Goal: Information Seeking & Learning: Learn about a topic

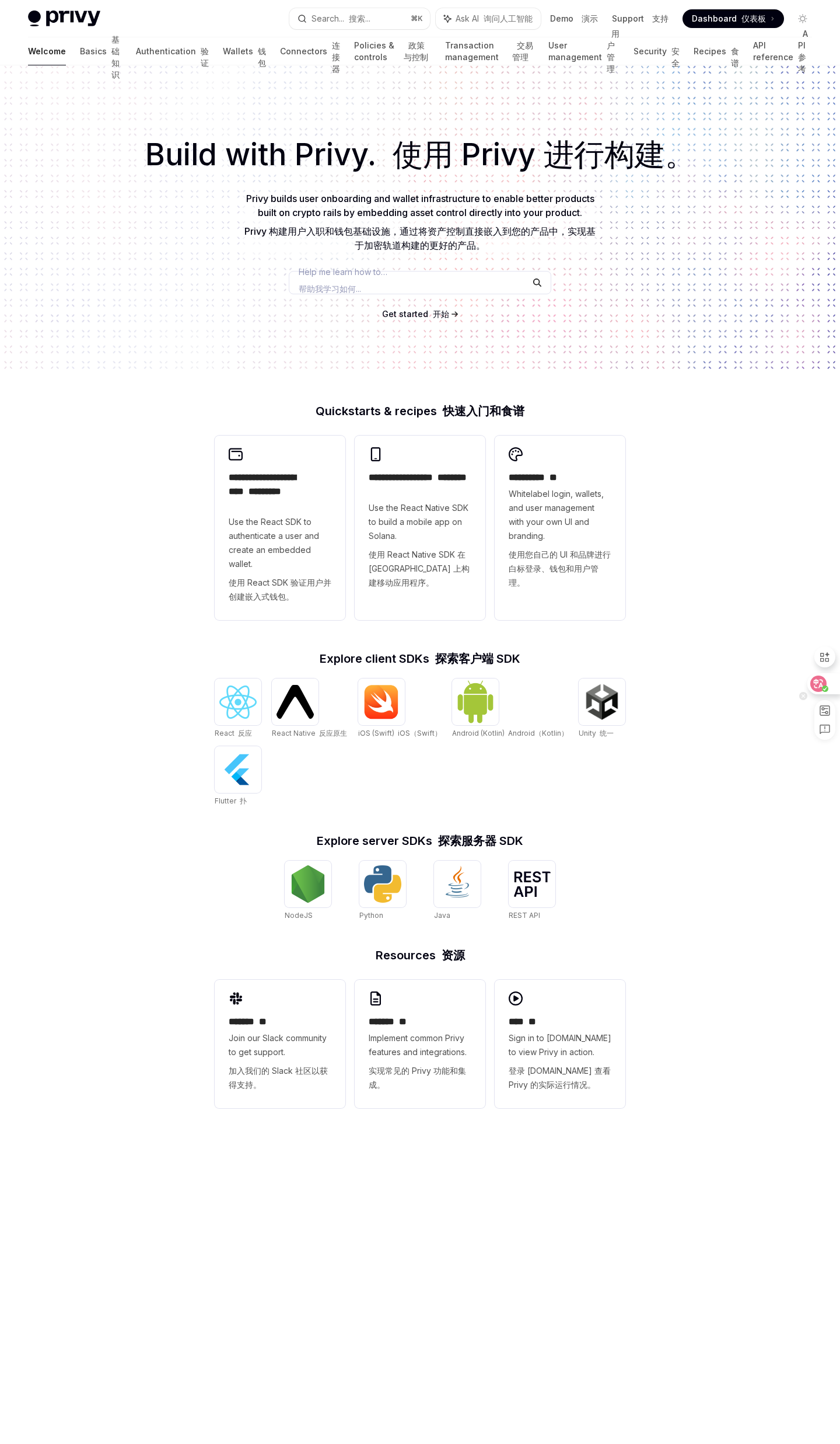
click at [828, 681] on div at bounding box center [823, 684] width 31 height 21
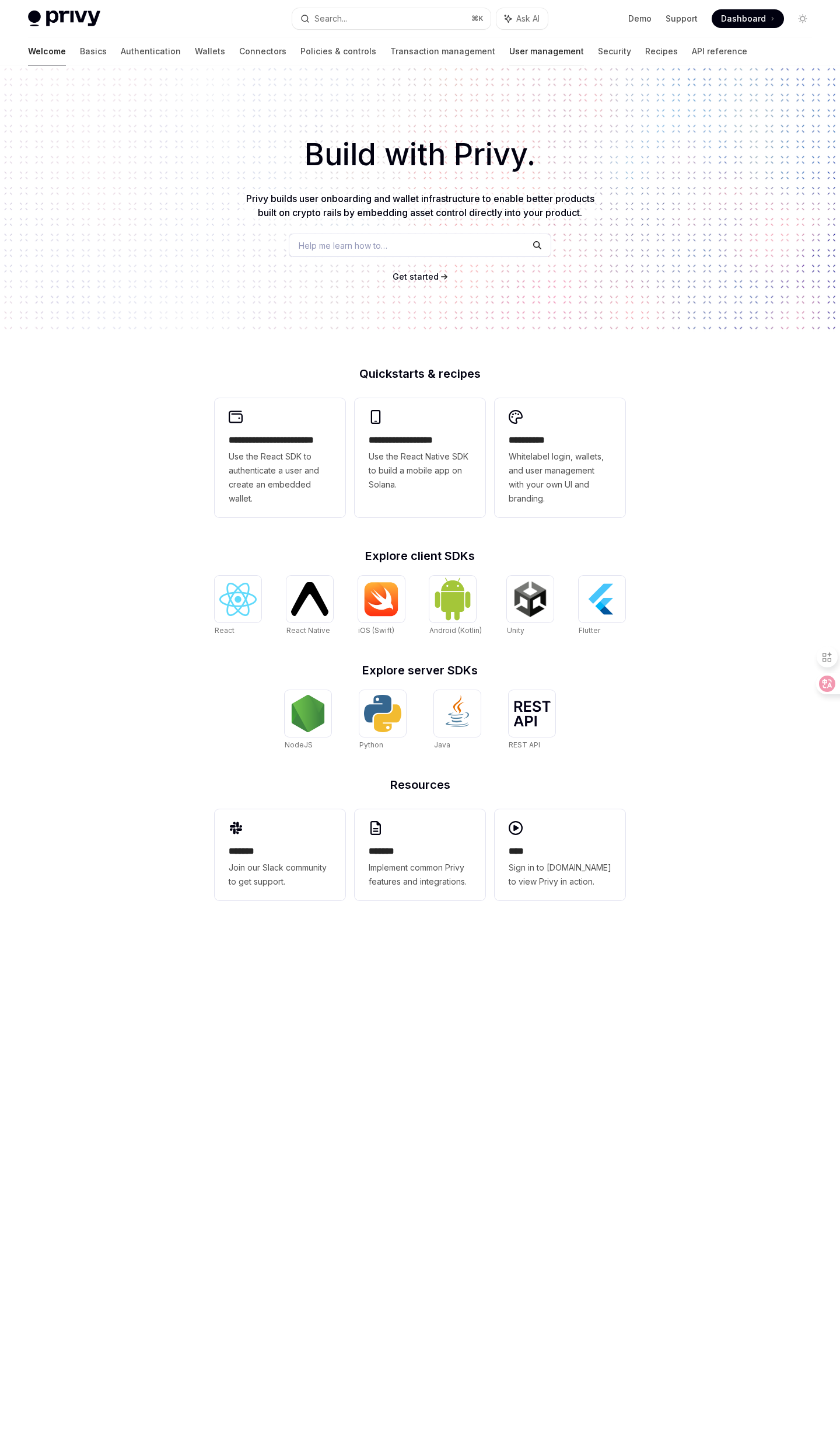
click at [509, 52] on link "User management" at bounding box center [546, 52] width 74 height 28
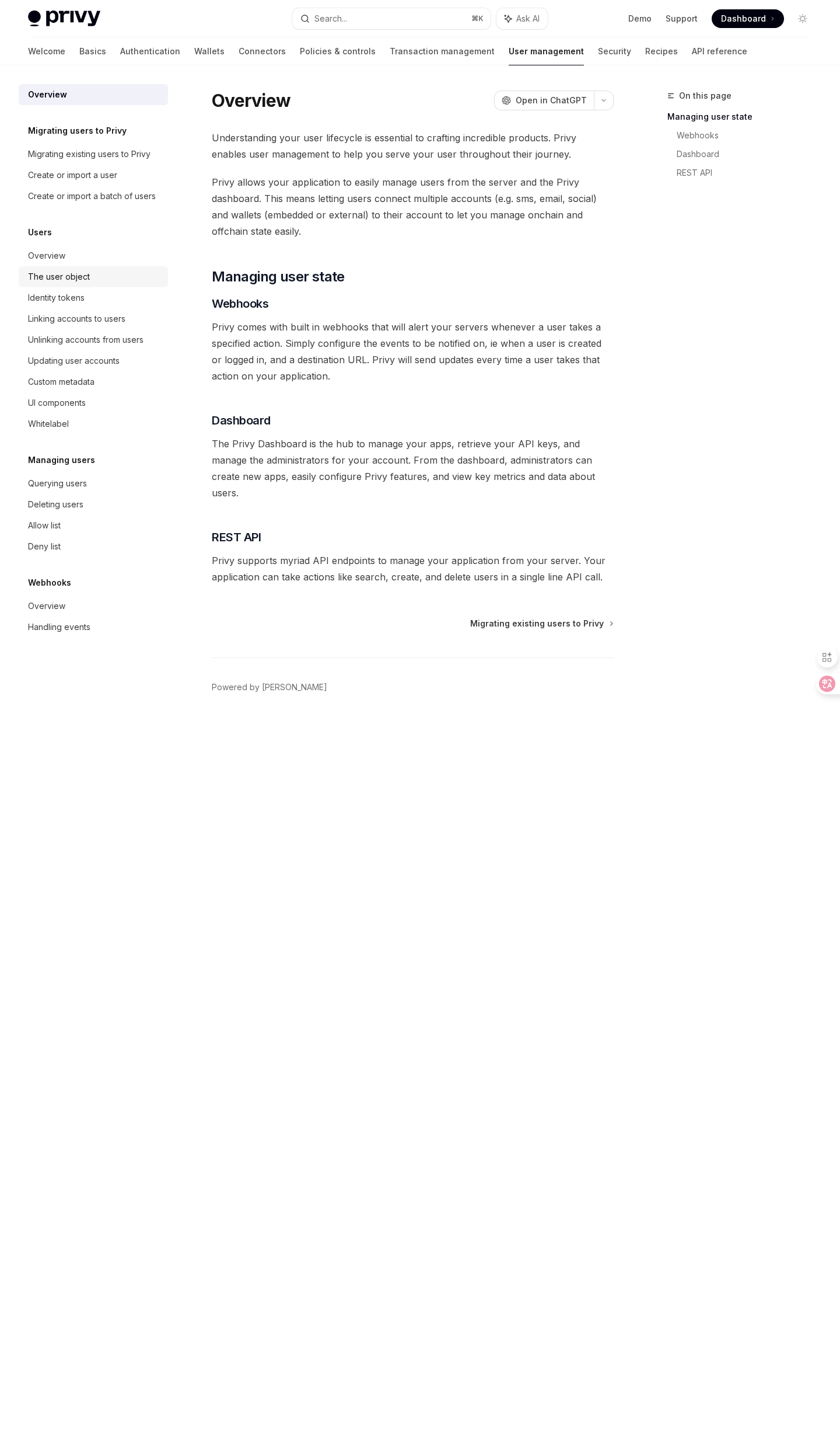
click at [69, 274] on div "The user object" at bounding box center [59, 276] width 62 height 14
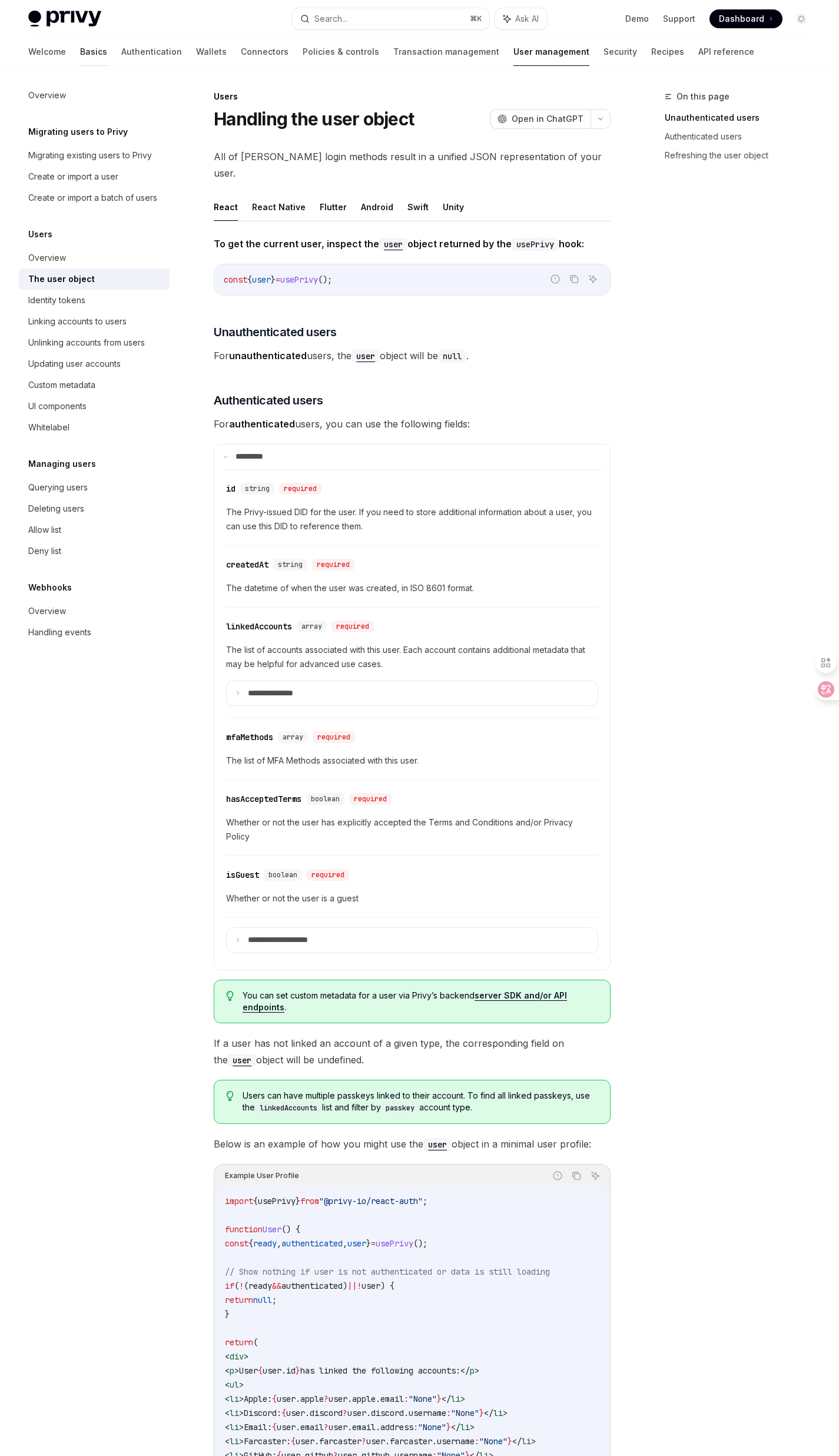
click at [80, 54] on link "Basics" at bounding box center [93, 52] width 28 height 28
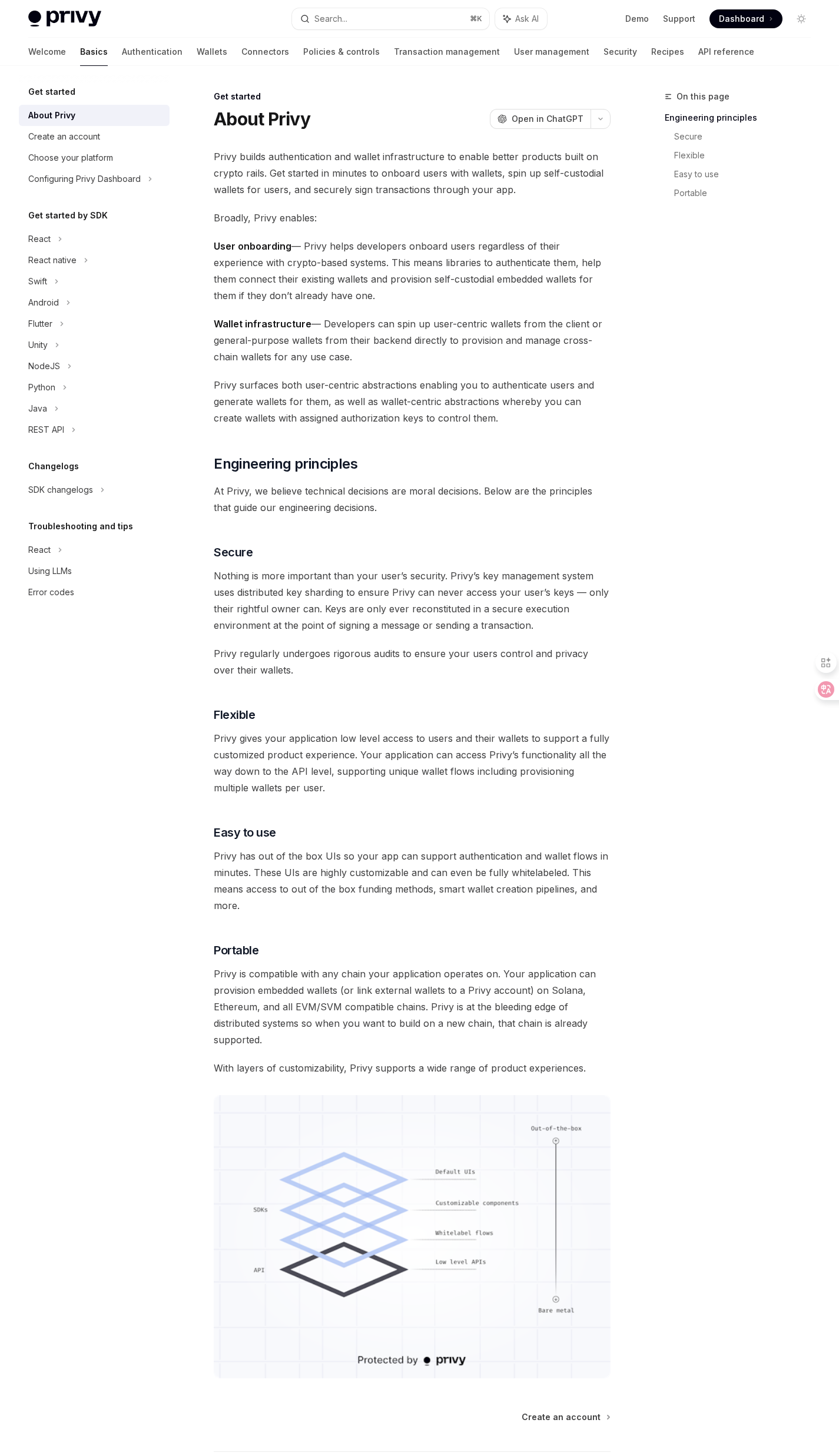
click at [823, 688] on icon at bounding box center [826, 689] width 11 height 11
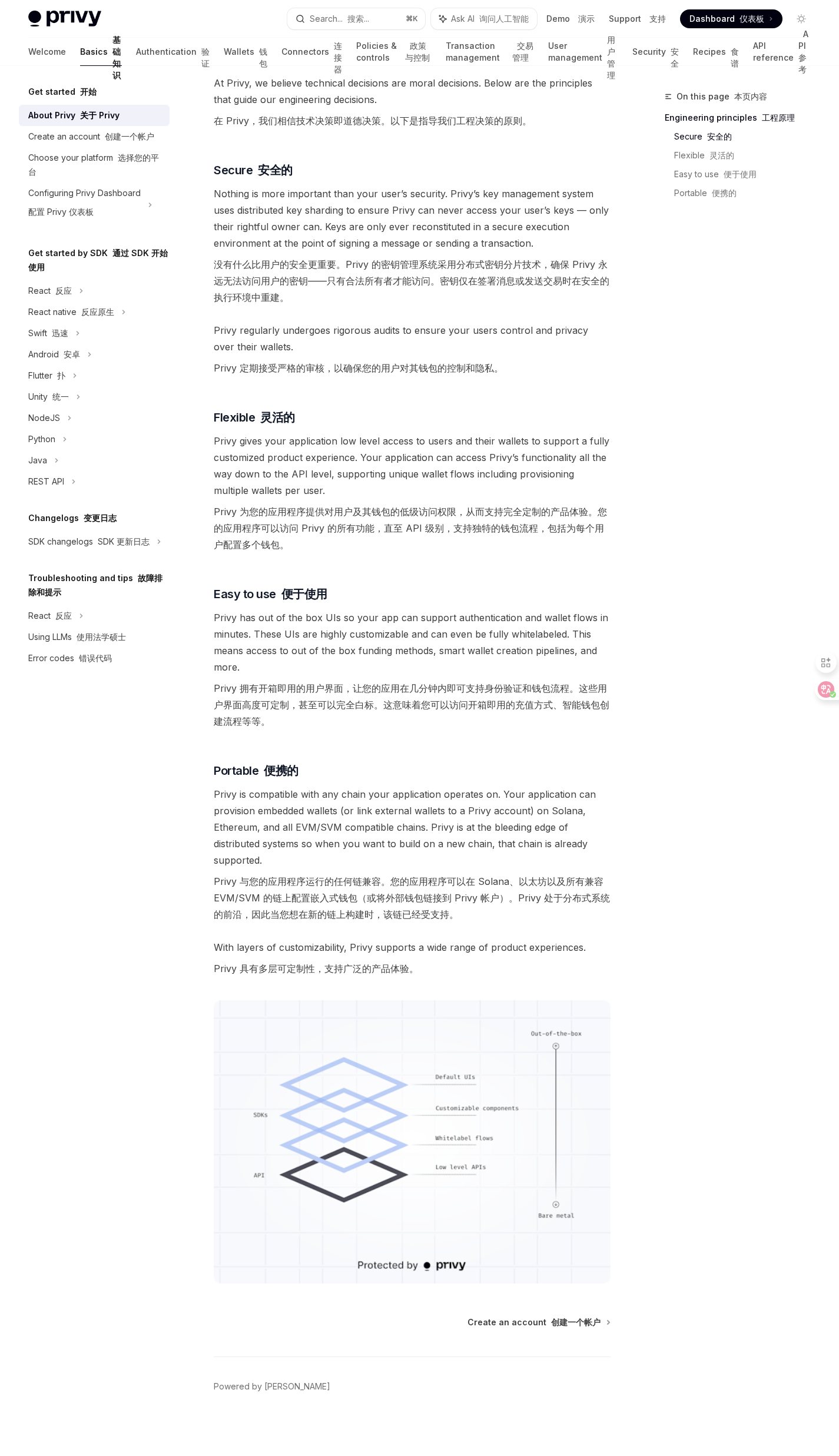
scroll to position [592, 0]
click at [44, 453] on div "Java" at bounding box center [38, 460] width 19 height 14
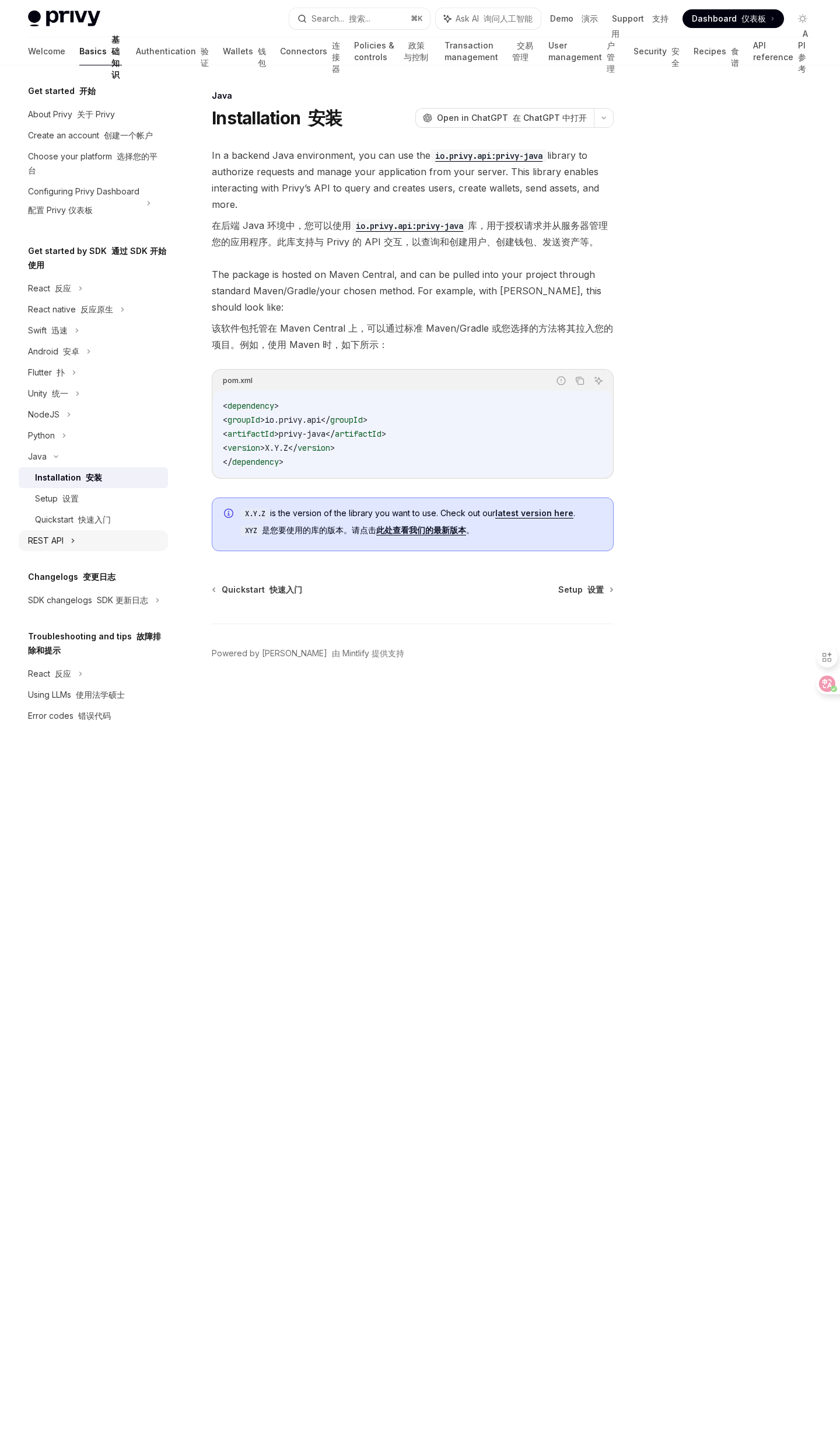
click at [50, 544] on div "REST API" at bounding box center [46, 540] width 36 height 14
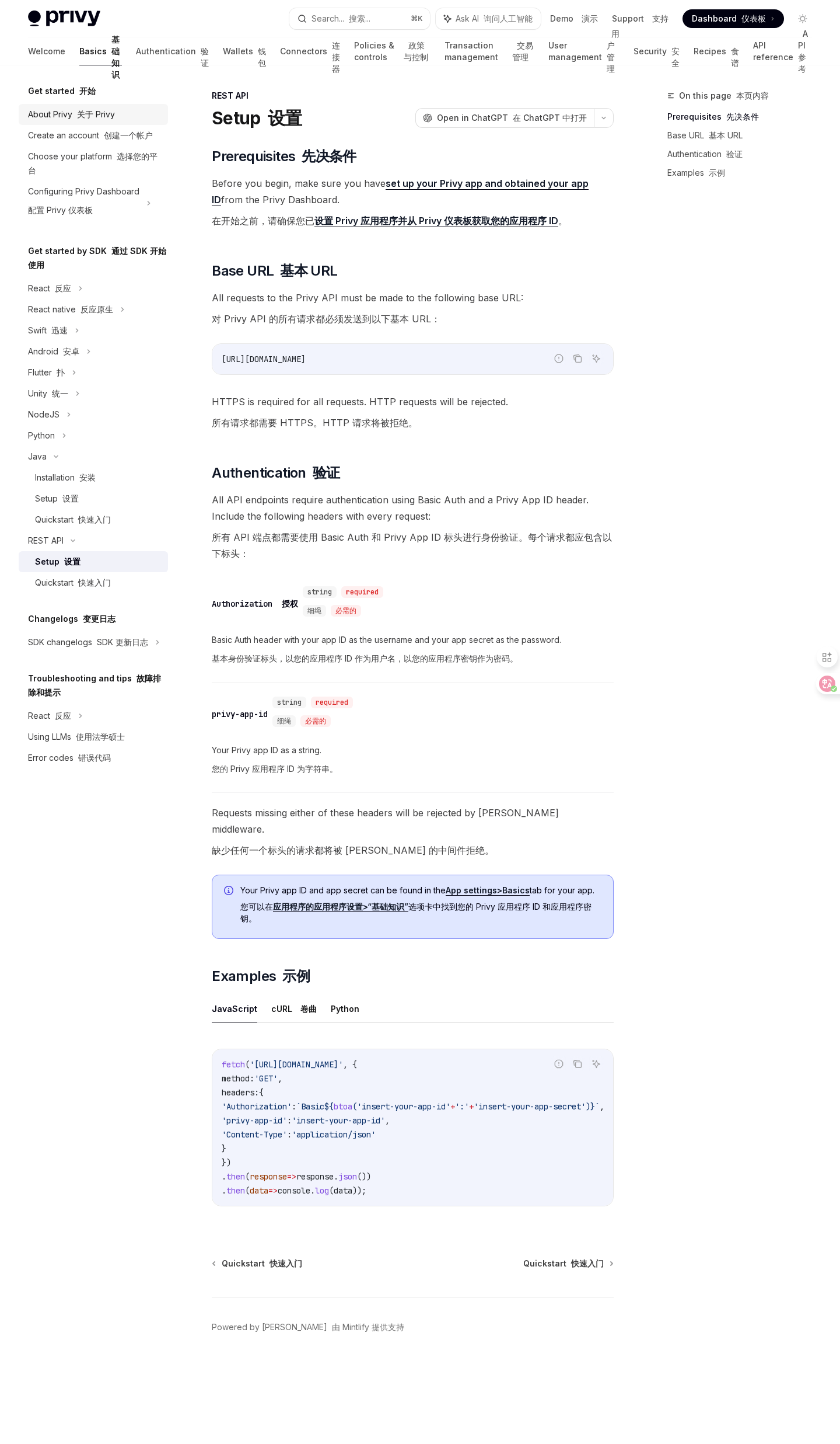
click at [83, 114] on font "关于 Privy" at bounding box center [96, 114] width 38 height 10
type textarea "*"
